Goal: Information Seeking & Learning: Learn about a topic

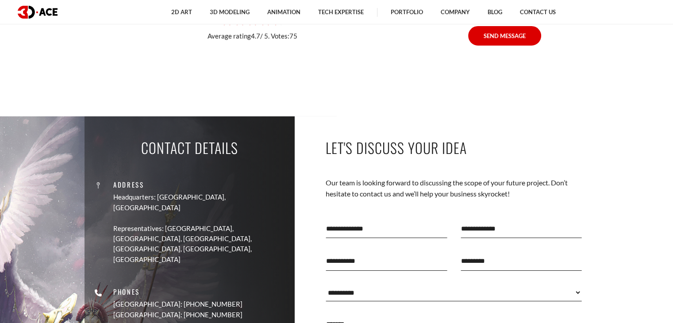
scroll to position [3053, 0]
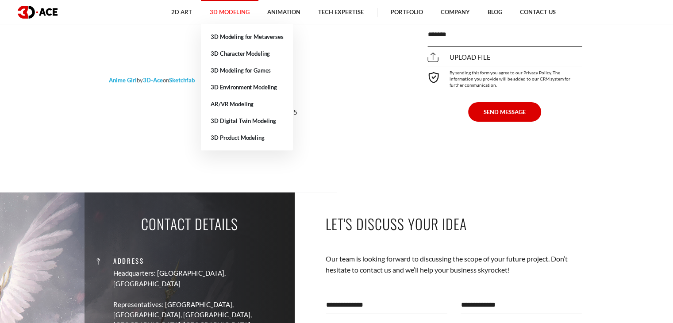
click at [243, 12] on link "3D Modeling" at bounding box center [230, 12] width 58 height 24
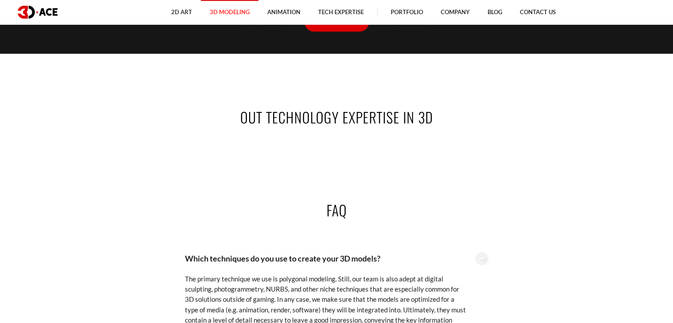
scroll to position [1593, 0]
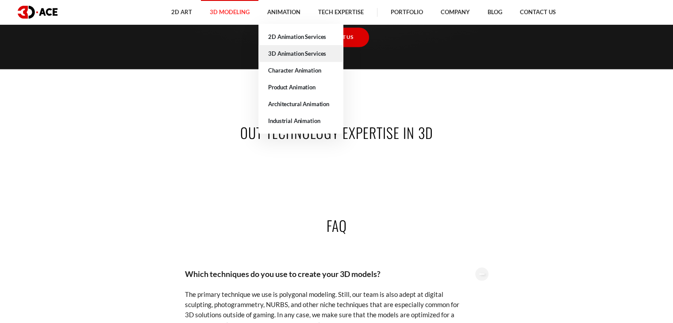
click at [284, 54] on link "3D Animation Services" at bounding box center [300, 53] width 85 height 17
